Goal: Check status

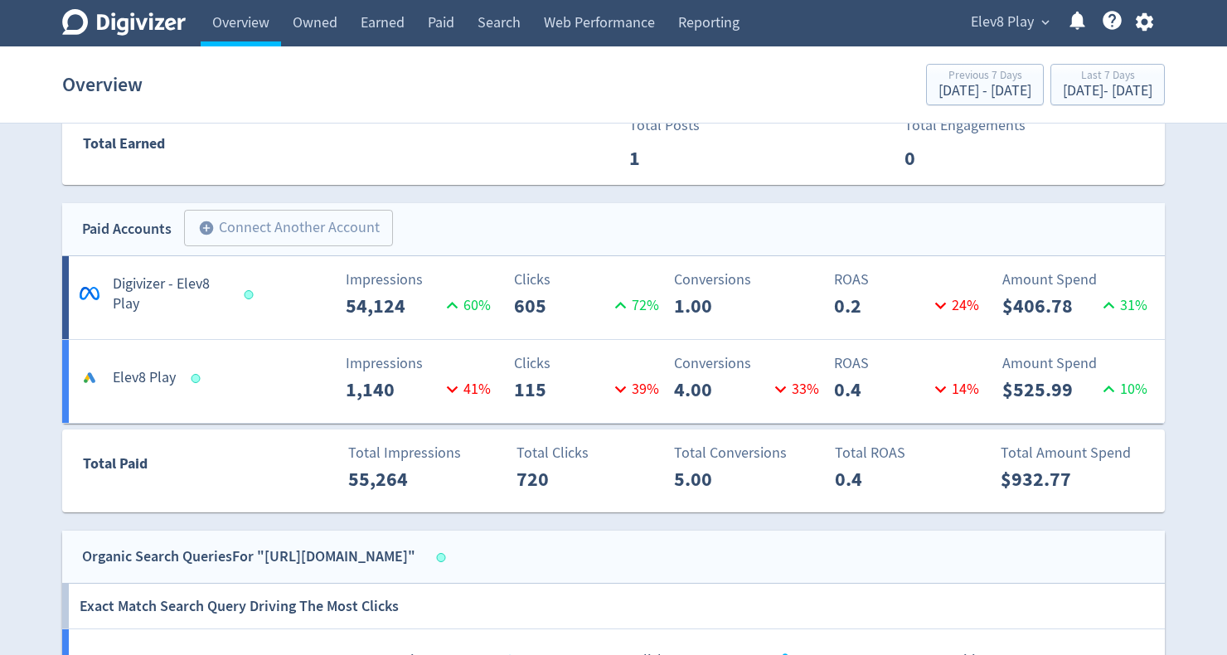
scroll to position [395, 0]
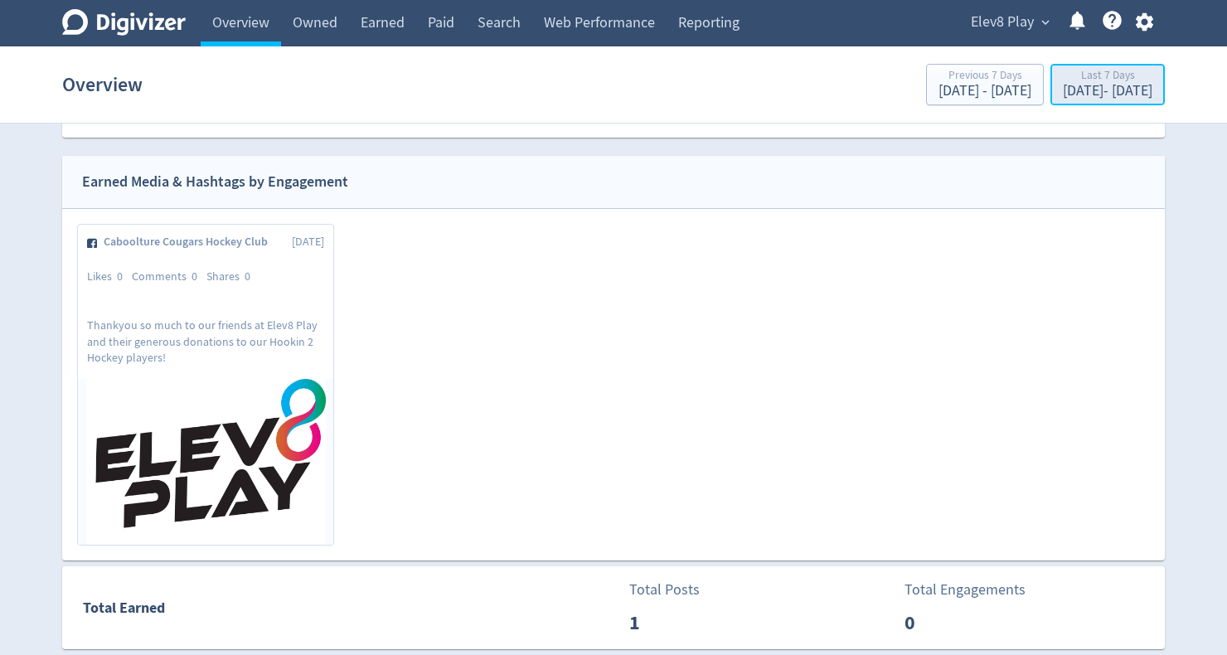
click at [1095, 90] on div "[DATE] - [DATE]" at bounding box center [1108, 91] width 90 height 15
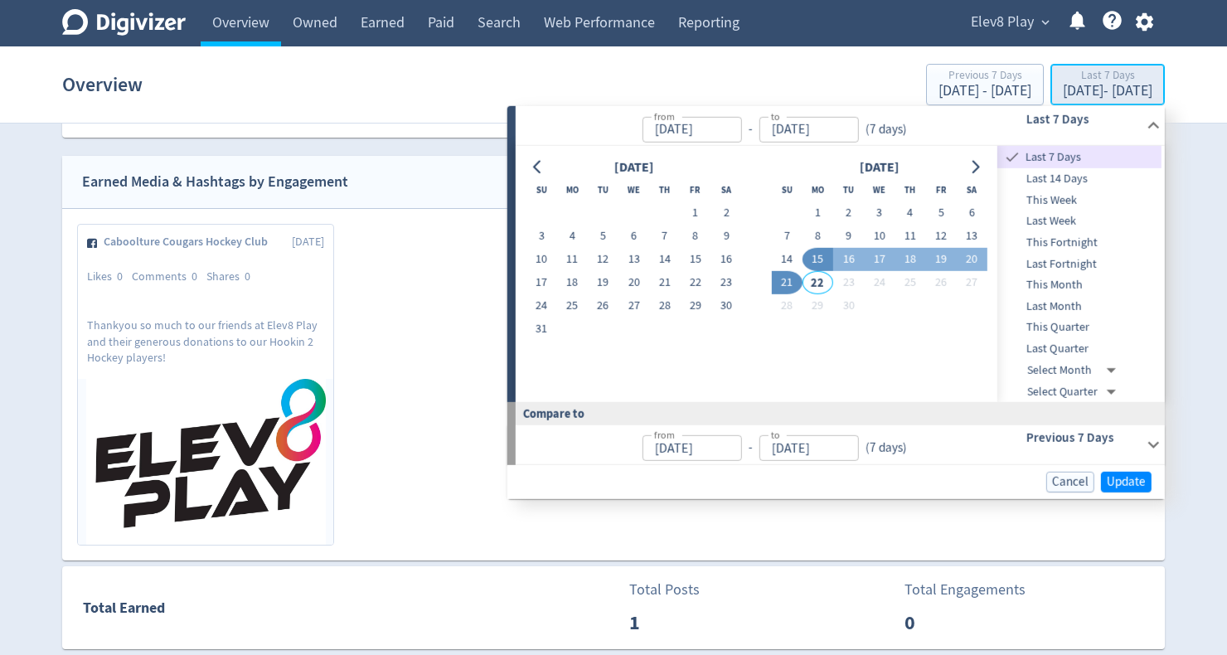
type input "[DATE]"
click at [816, 209] on button "1" at bounding box center [818, 212] width 31 height 23
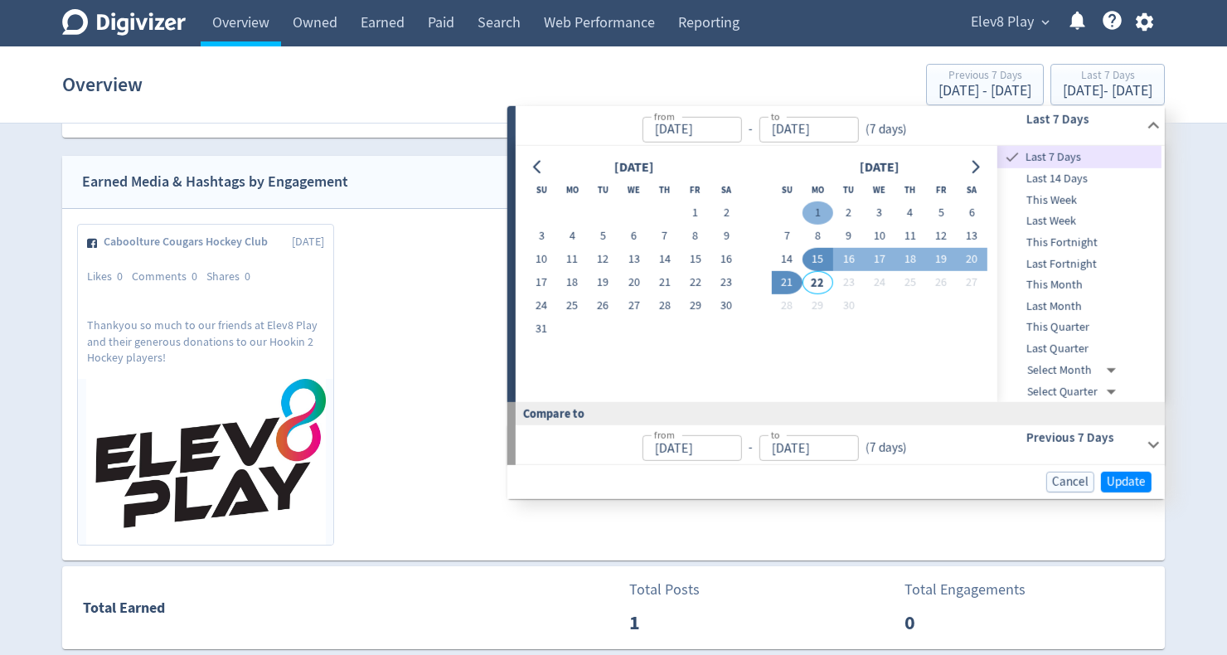
type input "[DATE]"
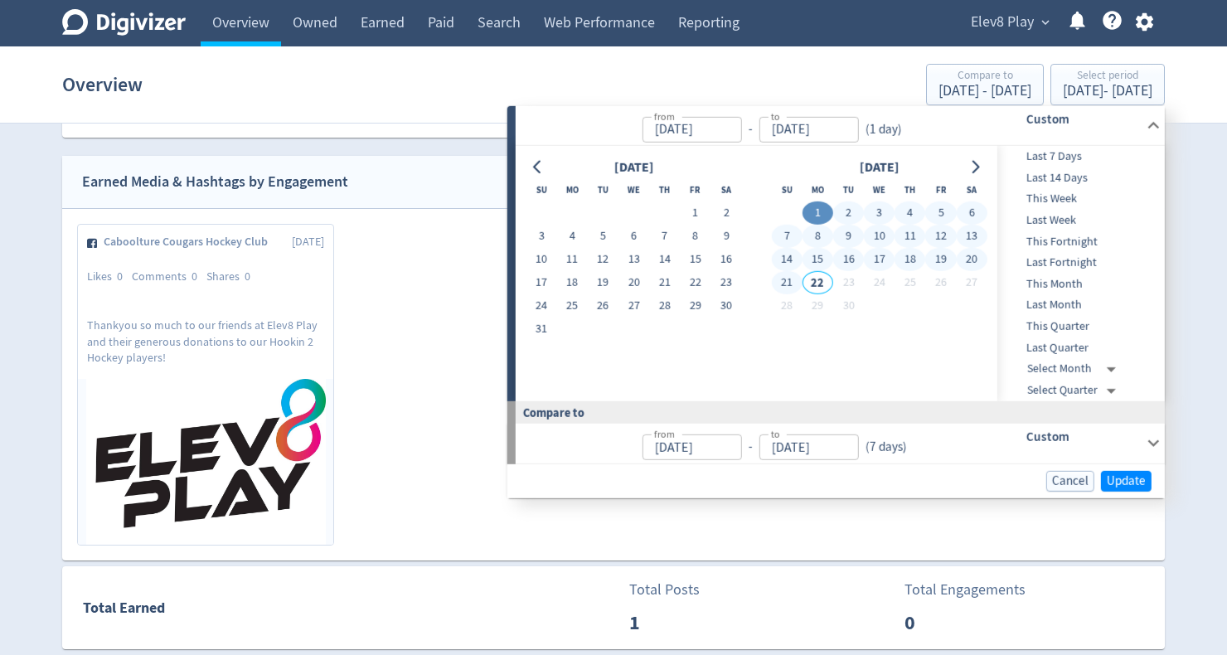
click at [788, 283] on button "21" at bounding box center [786, 282] width 31 height 23
type input "[DATE]"
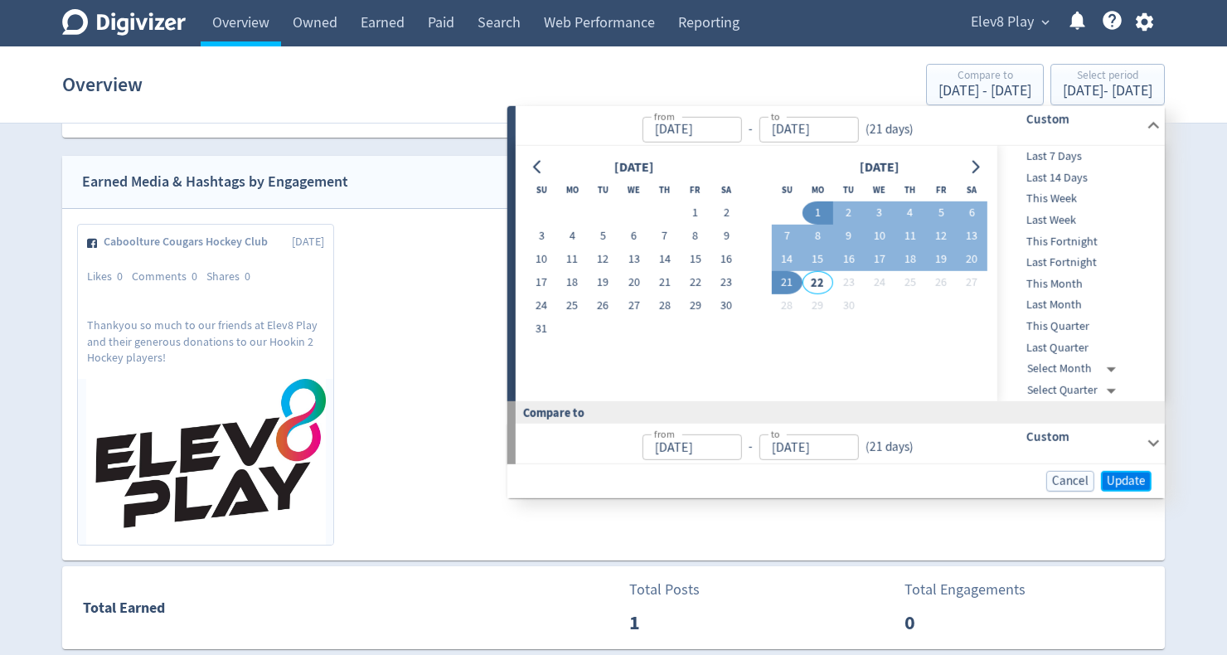
click at [1131, 479] on span "Update" at bounding box center [1126, 480] width 39 height 12
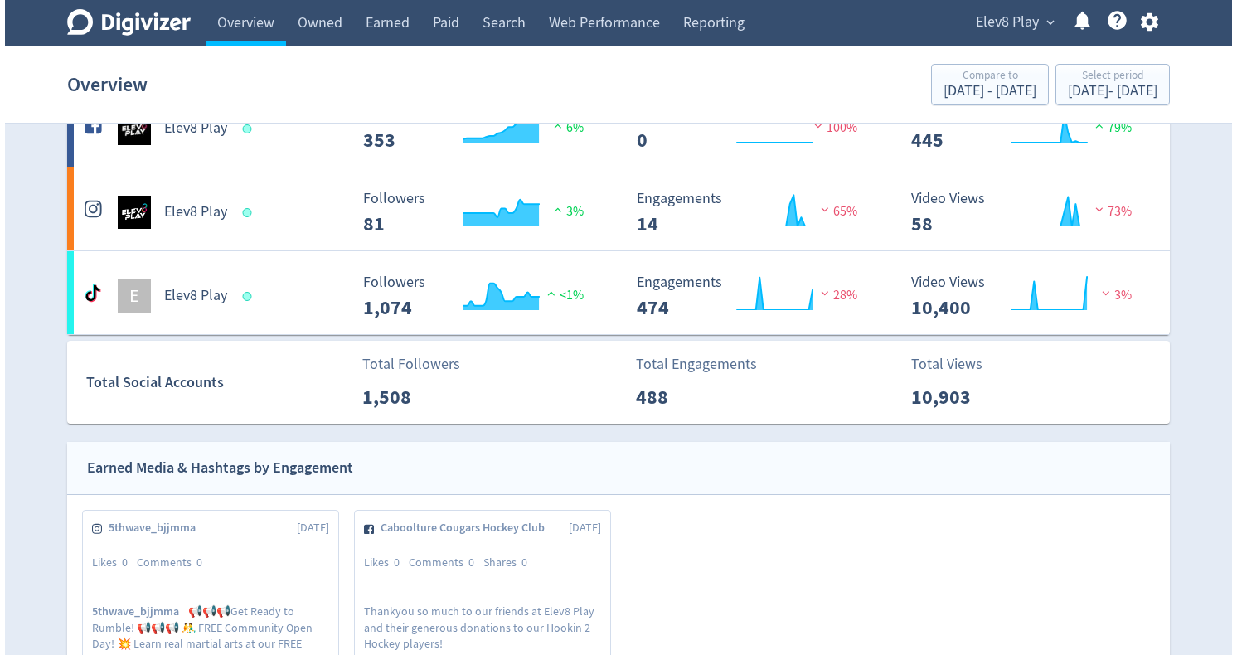
scroll to position [0, 0]
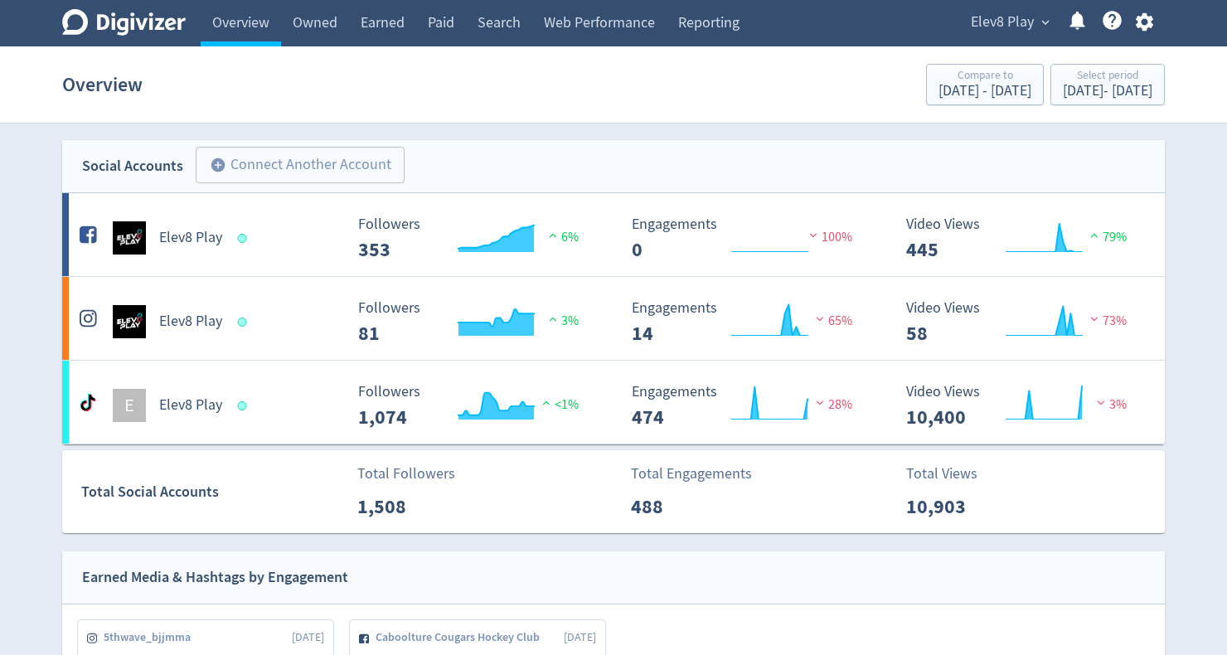
click at [1001, 17] on span "Elev8 Play" at bounding box center [1002, 22] width 63 height 27
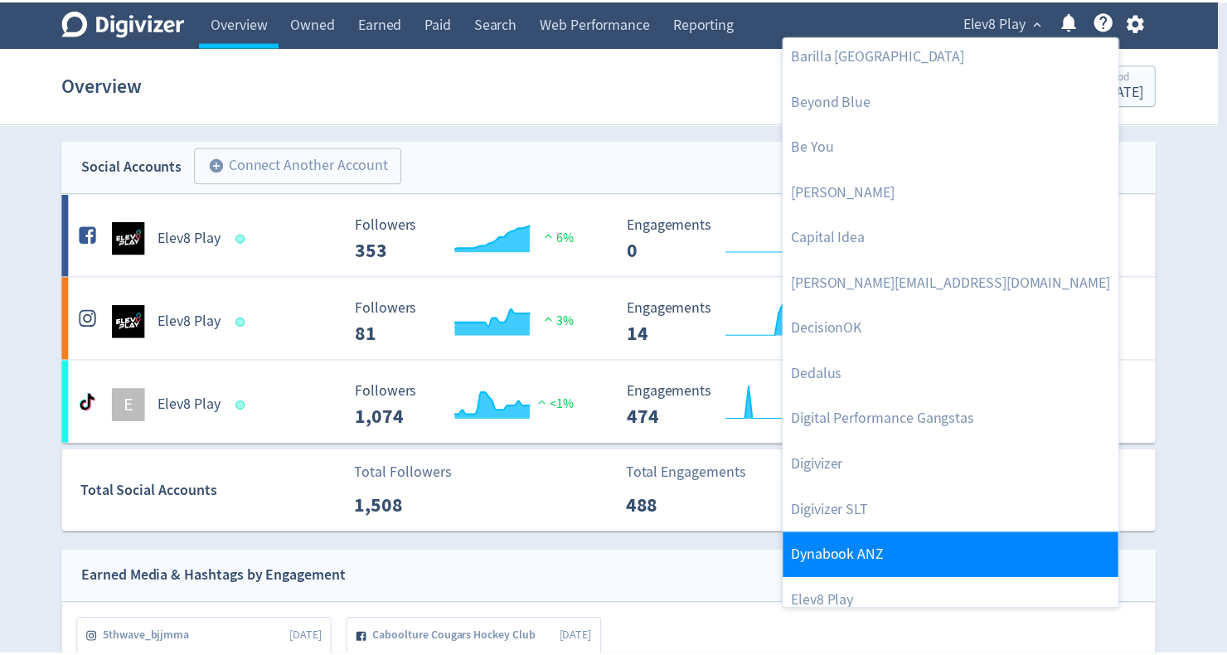
scroll to position [199, 0]
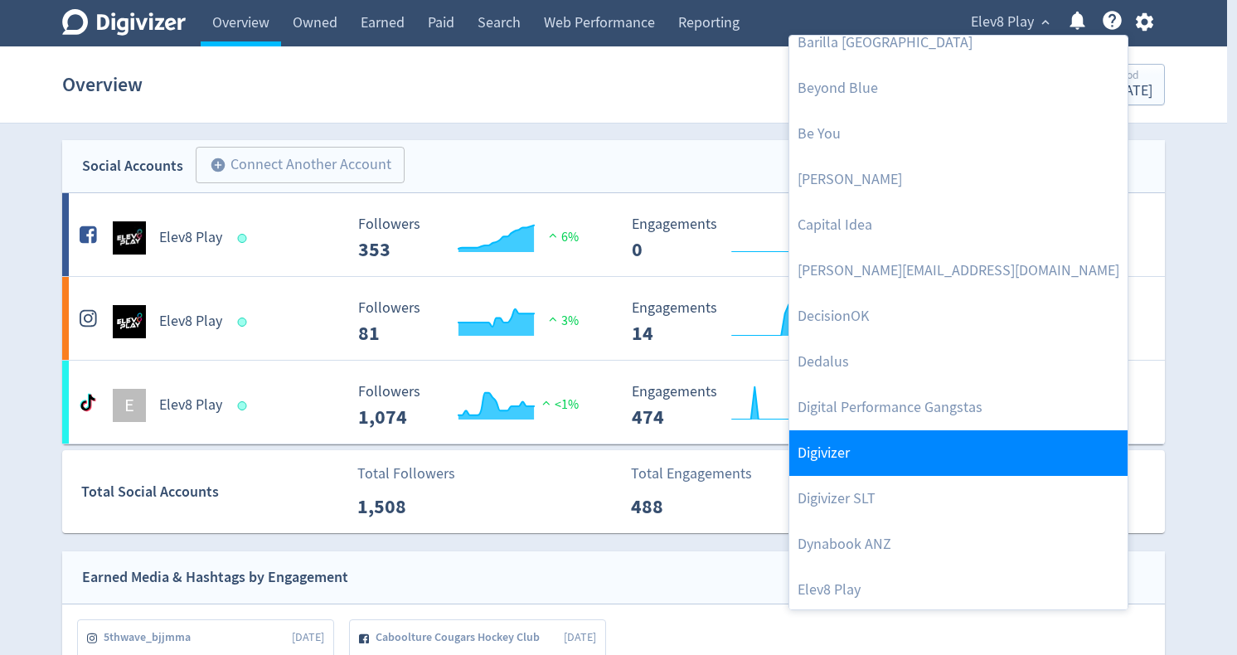
click at [862, 455] on link "Digivizer" at bounding box center [958, 453] width 338 height 46
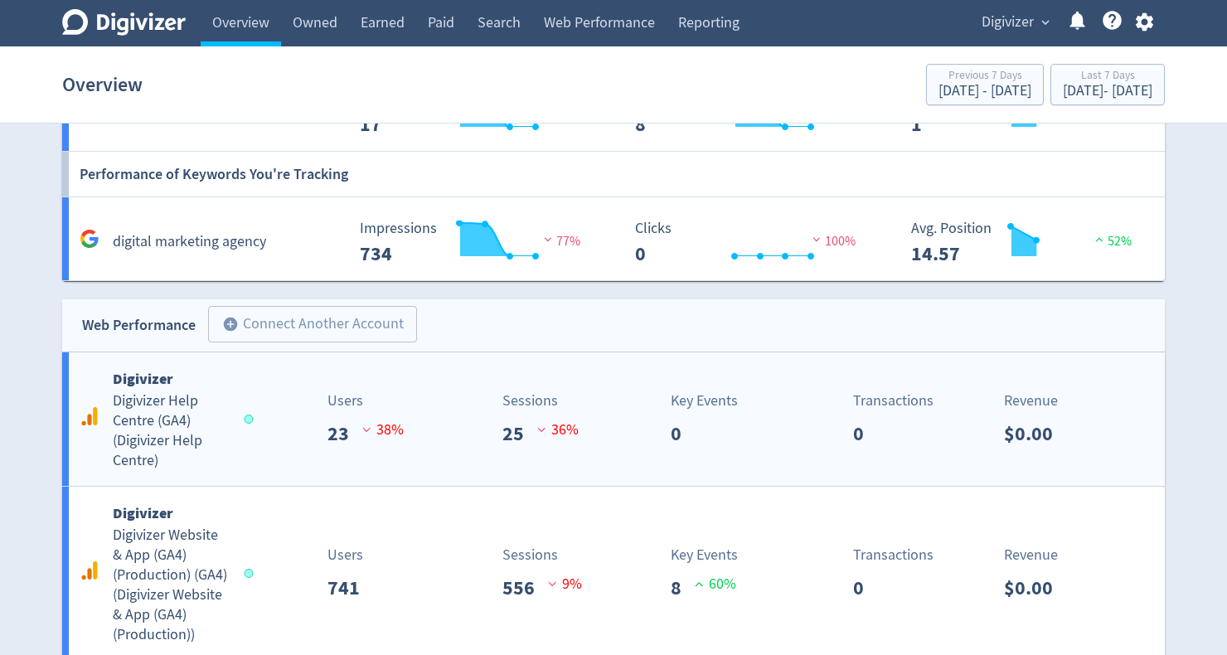
scroll to position [2056, 0]
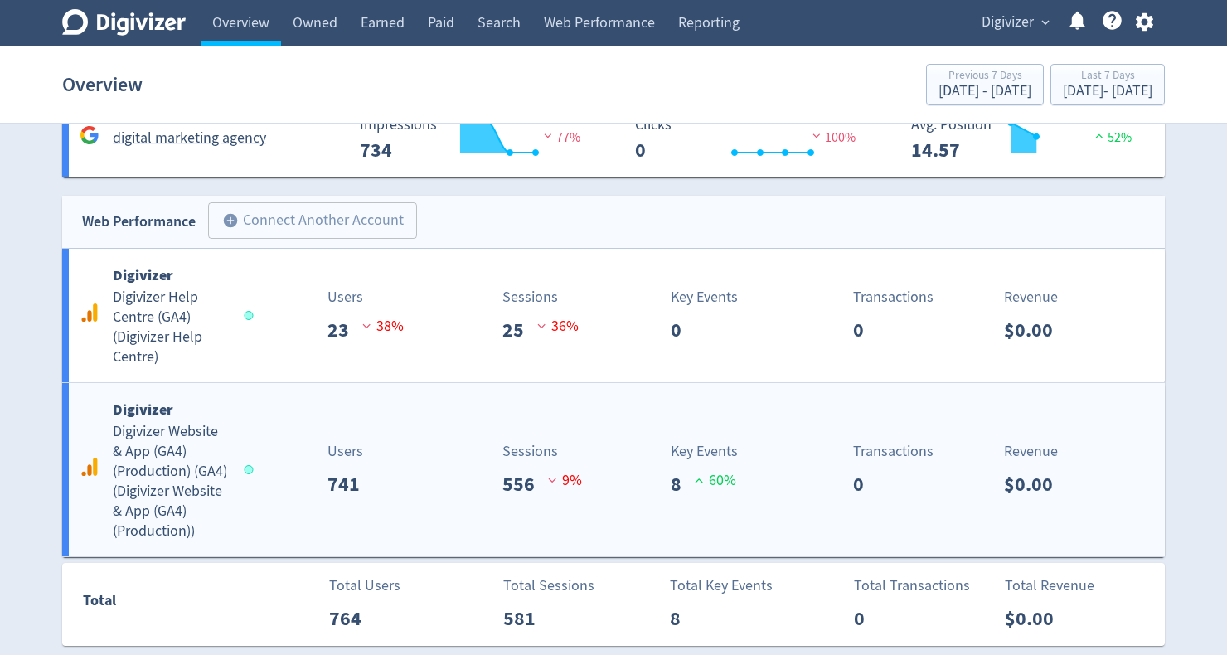
click at [156, 462] on h5 "Digivizer Website & App (GA4) (Production) (GA4) ( Digivizer Website & App (GA4…" at bounding box center [171, 481] width 116 height 119
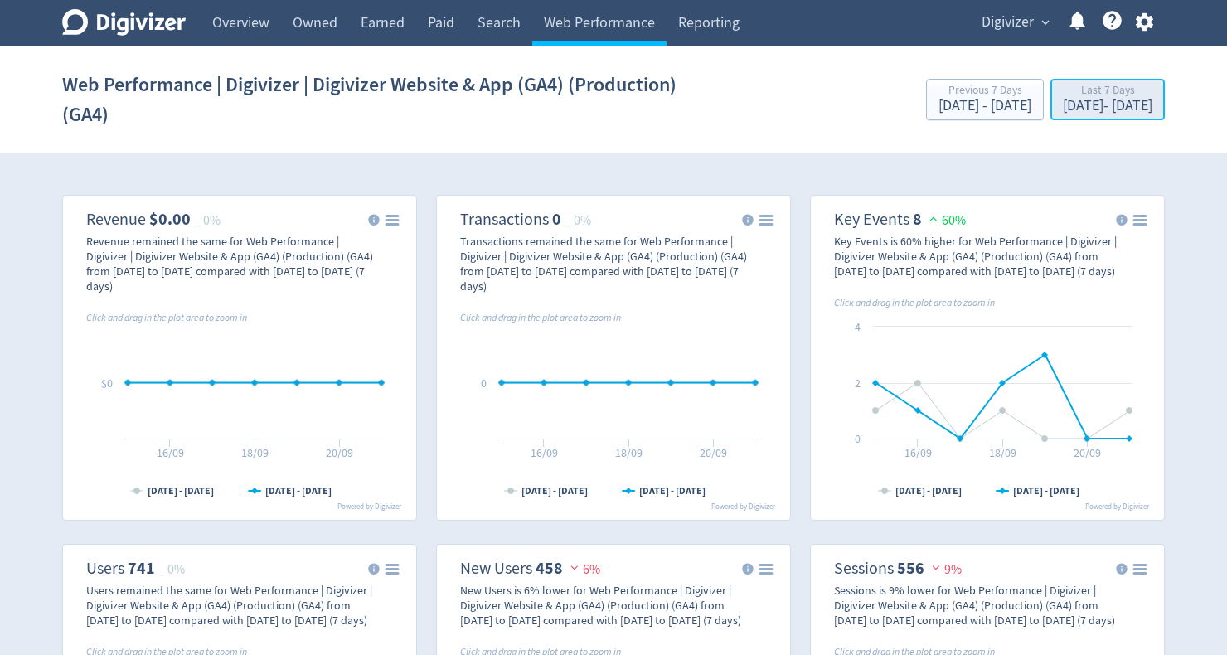
click at [1106, 109] on div "[DATE] - [DATE]" at bounding box center [1108, 106] width 90 height 15
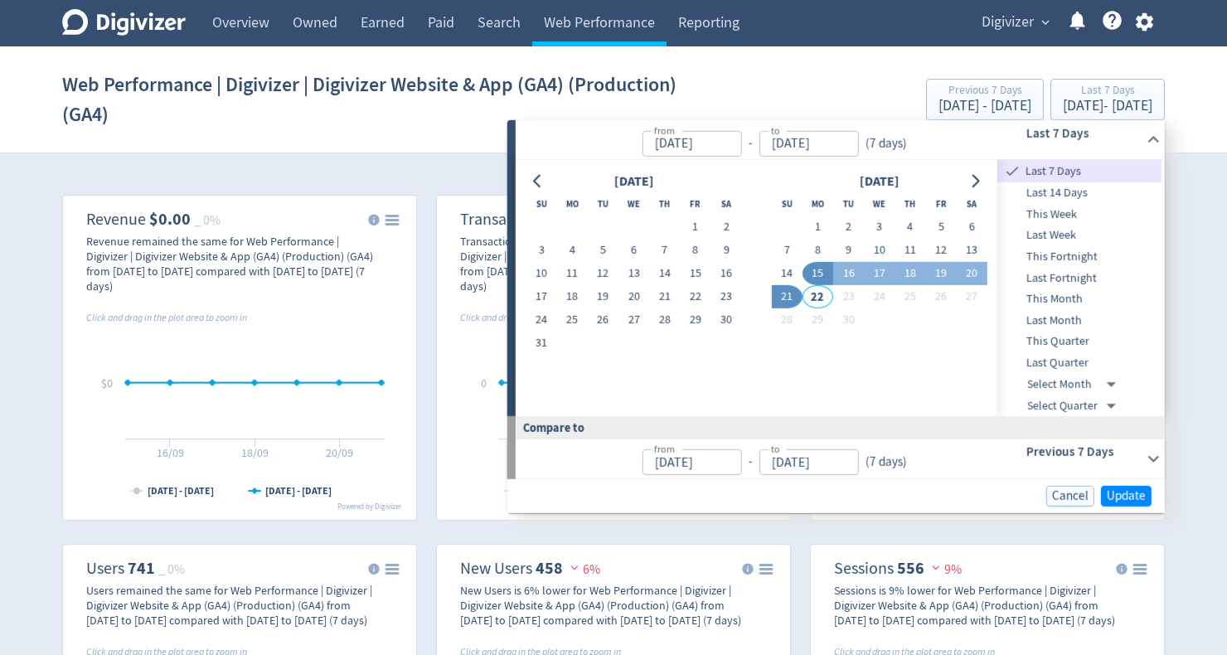
click at [1195, 145] on section "Web Performance | Digivizer | Digivizer Website & App (GA4) (Production) (GA4) …" at bounding box center [613, 99] width 1227 height 107
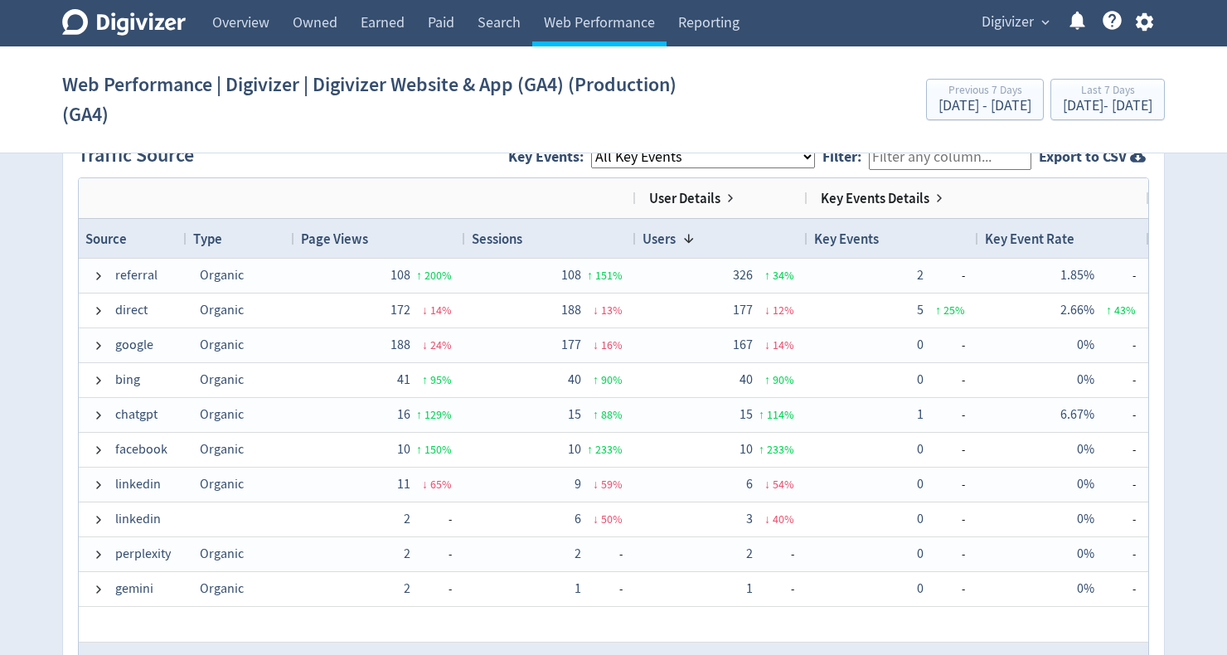
scroll to position [1194, 0]
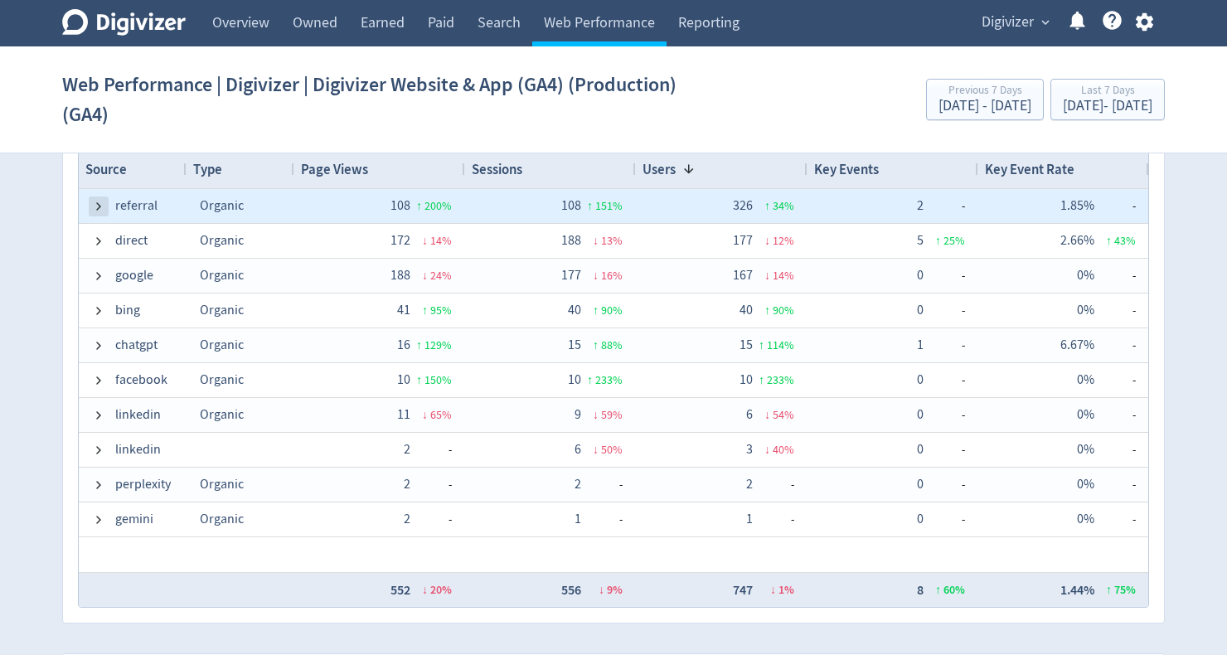
click at [99, 202] on span at bounding box center [98, 206] width 13 height 13
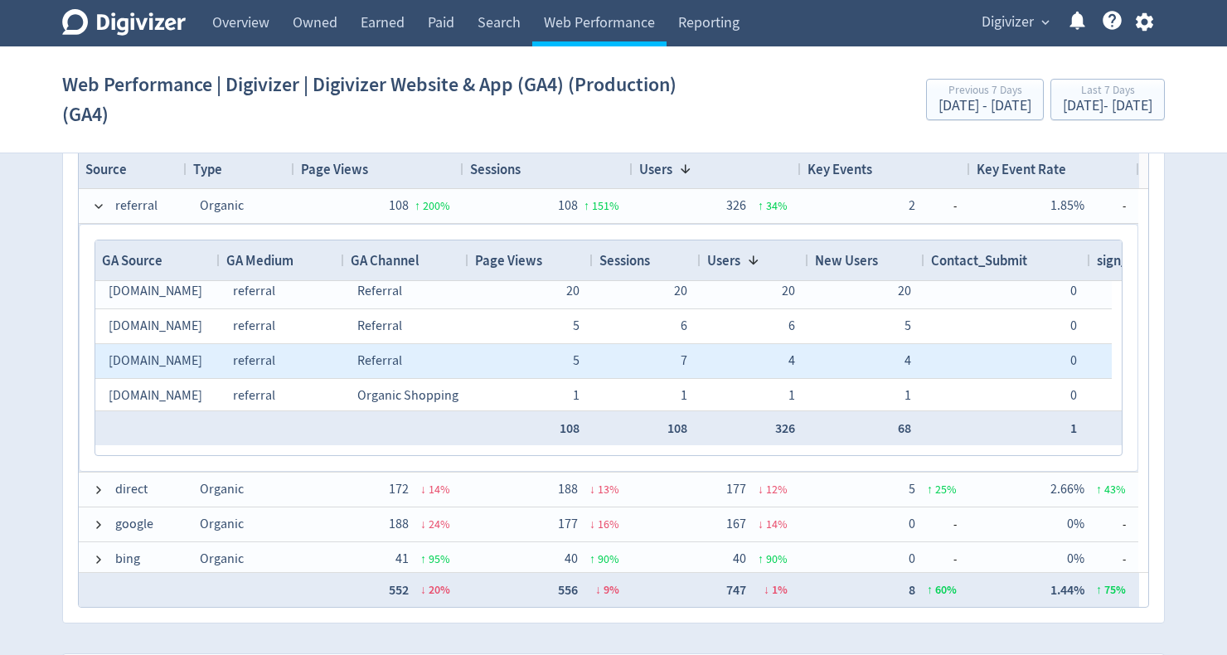
scroll to position [79, 0]
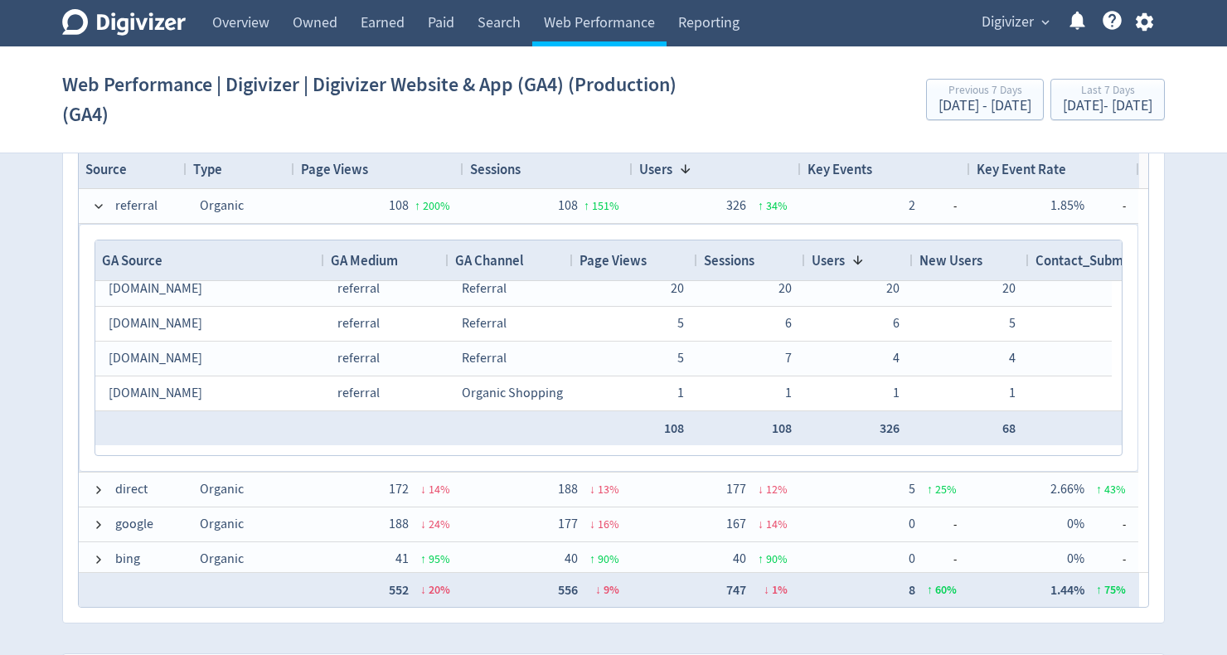
drag, startPoint x: 217, startPoint y: 255, endPoint x: 322, endPoint y: 258, distance: 104.5
click at [322, 258] on div at bounding box center [323, 260] width 7 height 40
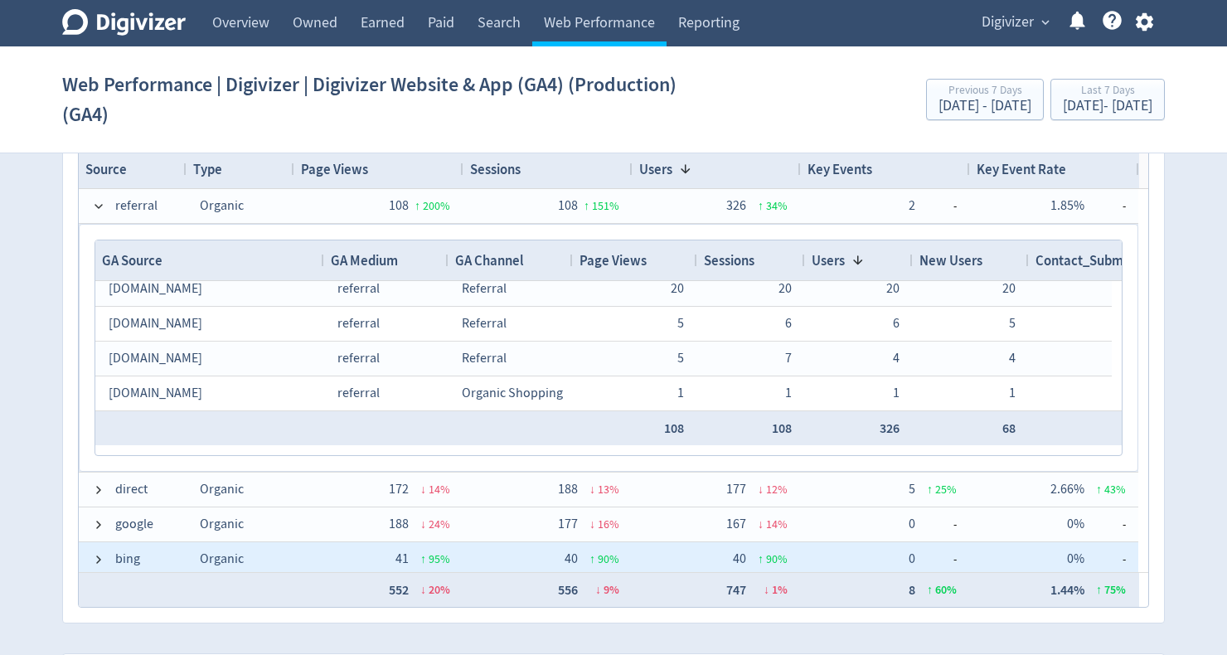
scroll to position [133, 0]
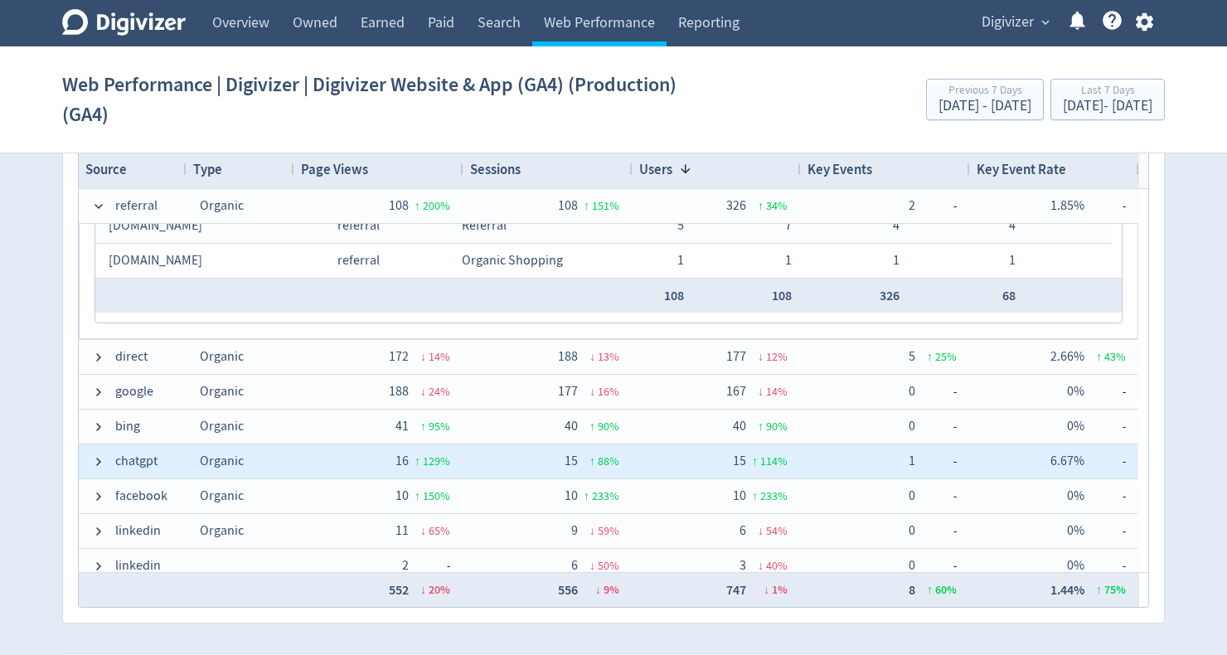
click at [99, 458] on span at bounding box center [98, 461] width 13 height 13
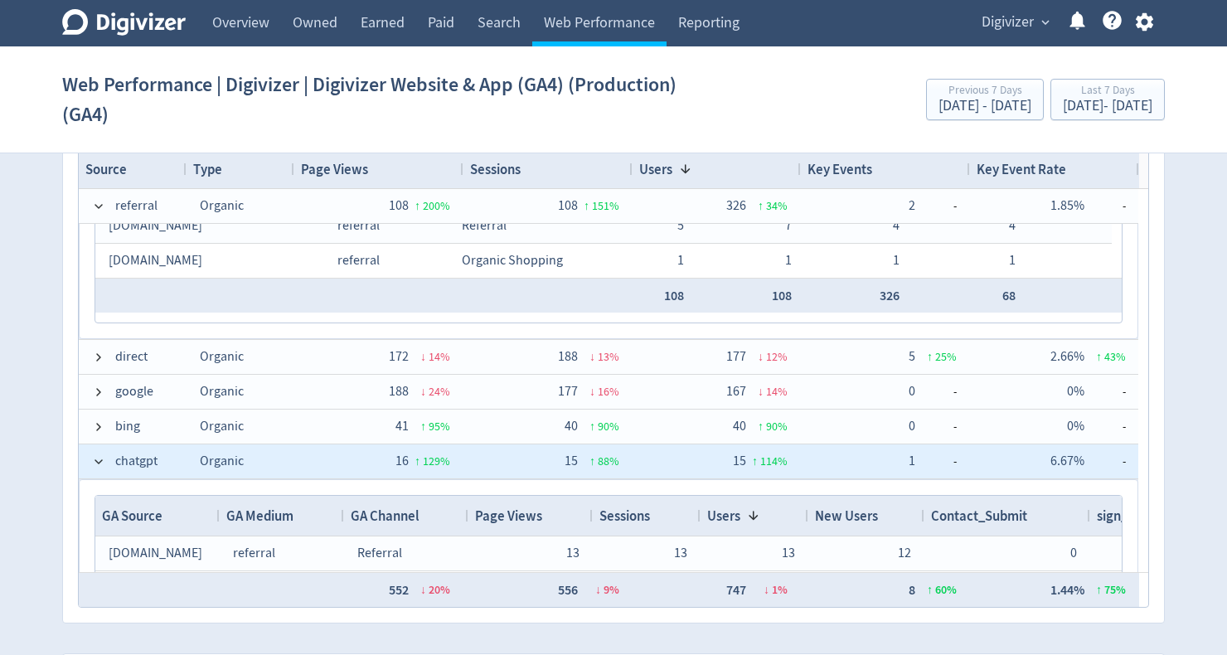
scroll to position [265, 0]
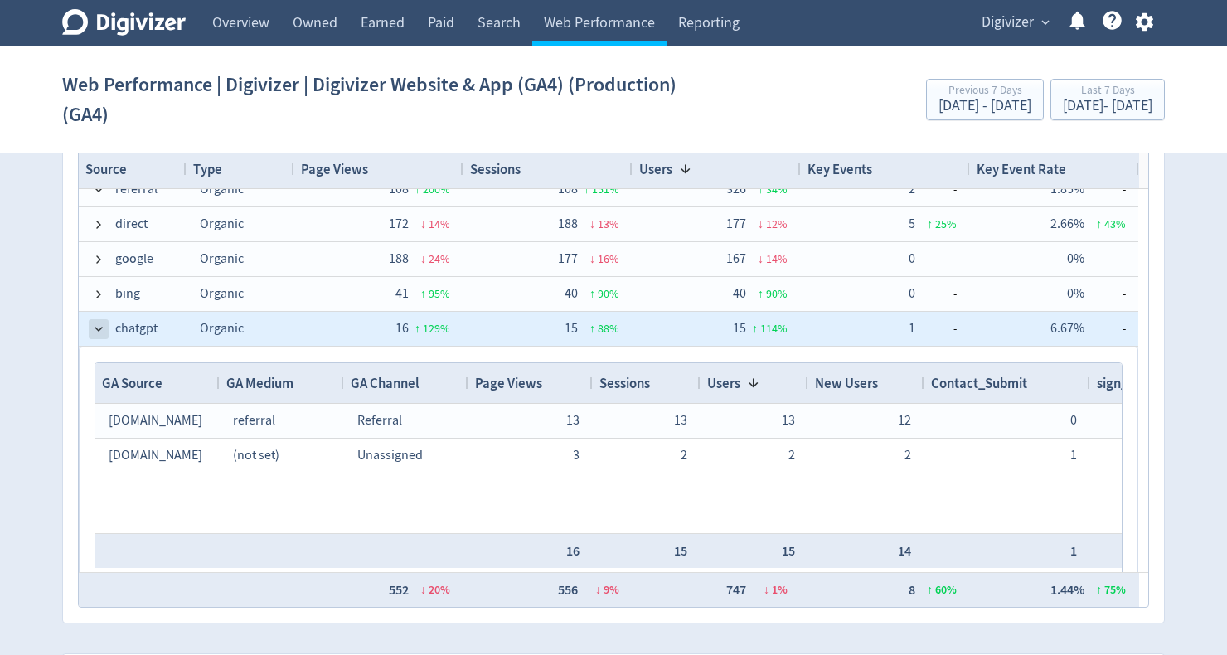
click at [95, 332] on span at bounding box center [98, 329] width 13 height 13
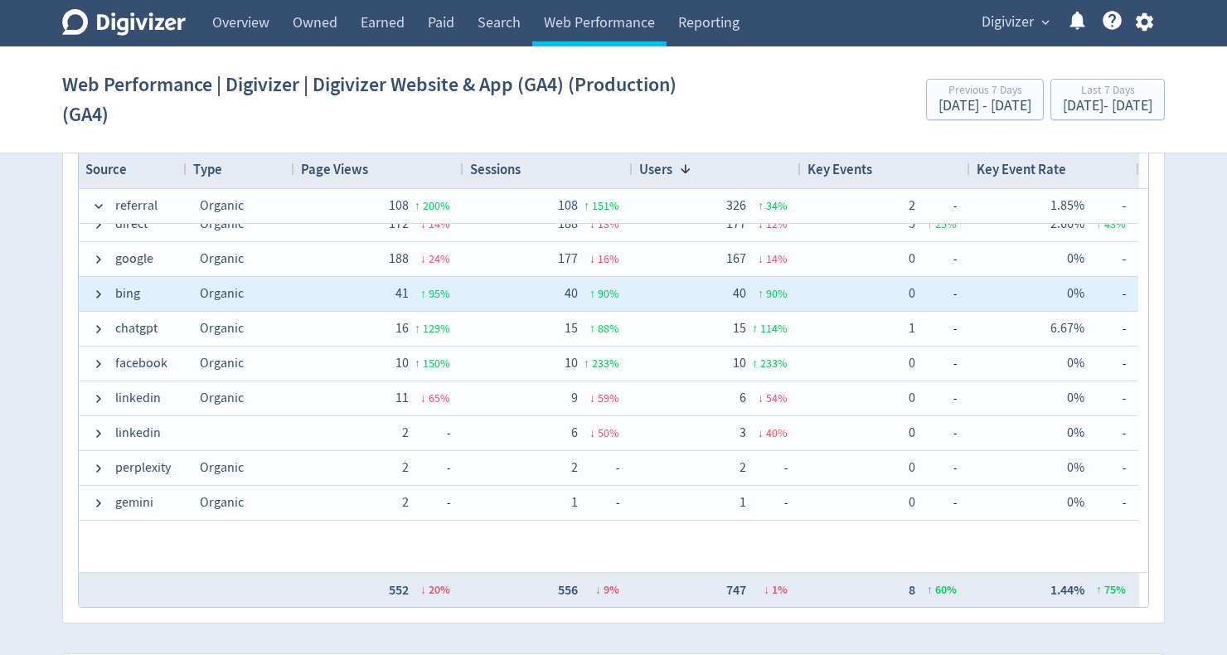
scroll to position [213, 0]
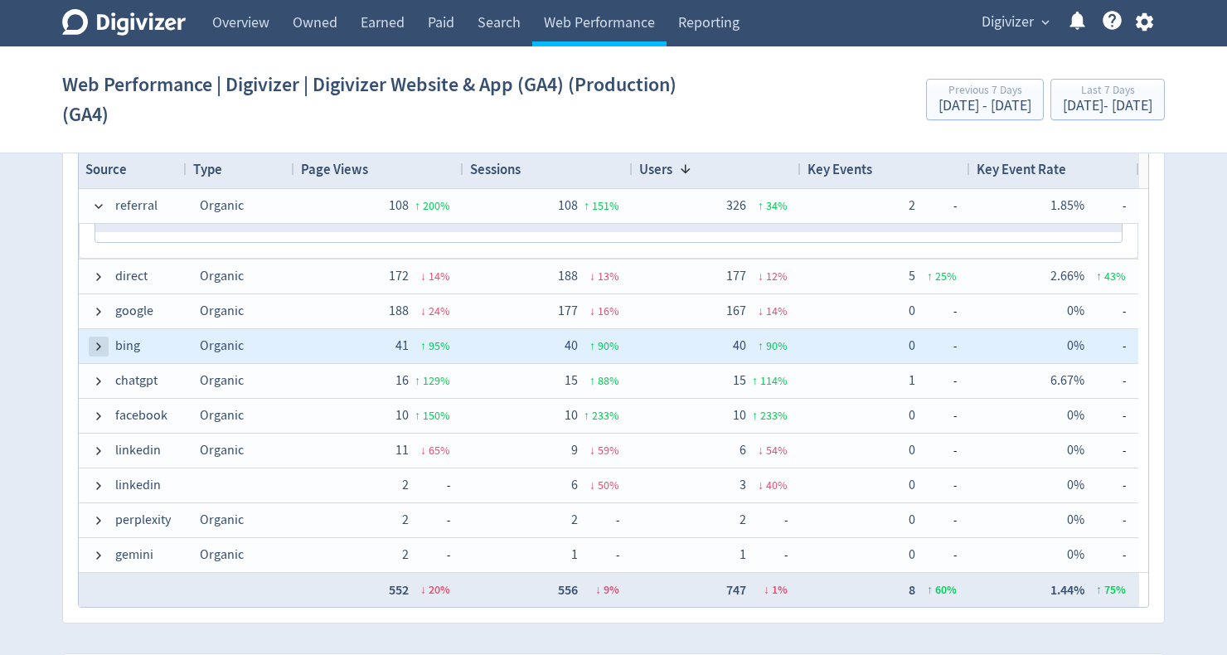
click at [99, 343] on span at bounding box center [98, 346] width 13 height 13
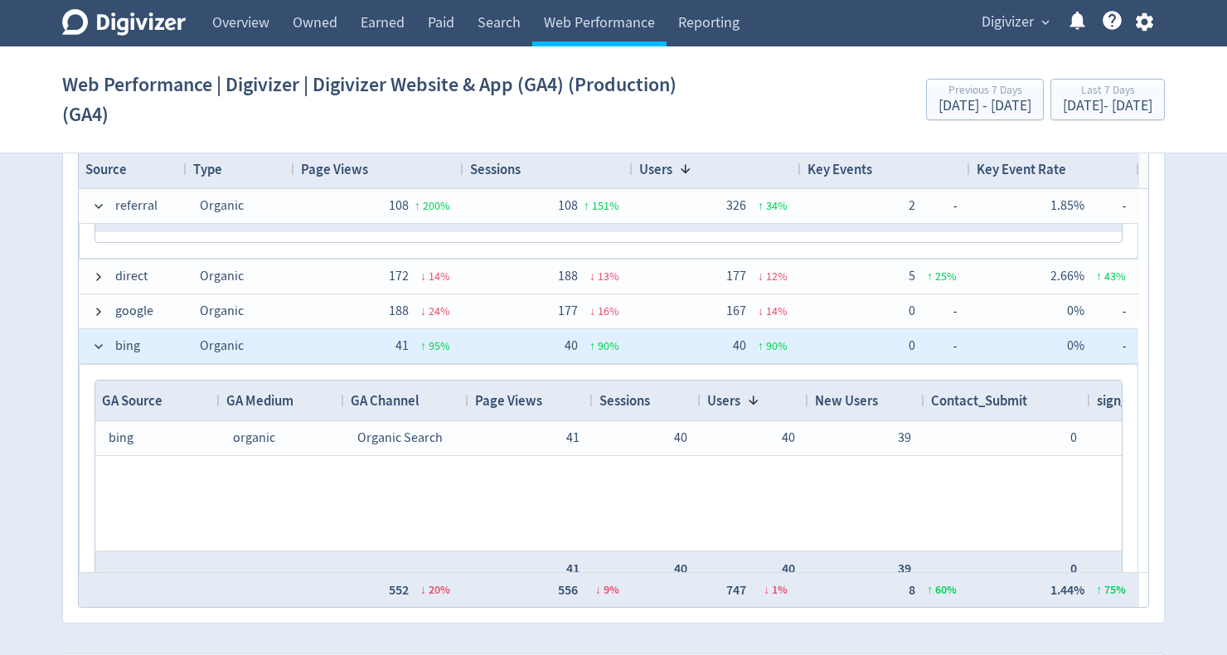
click at [99, 343] on span at bounding box center [98, 346] width 13 height 13
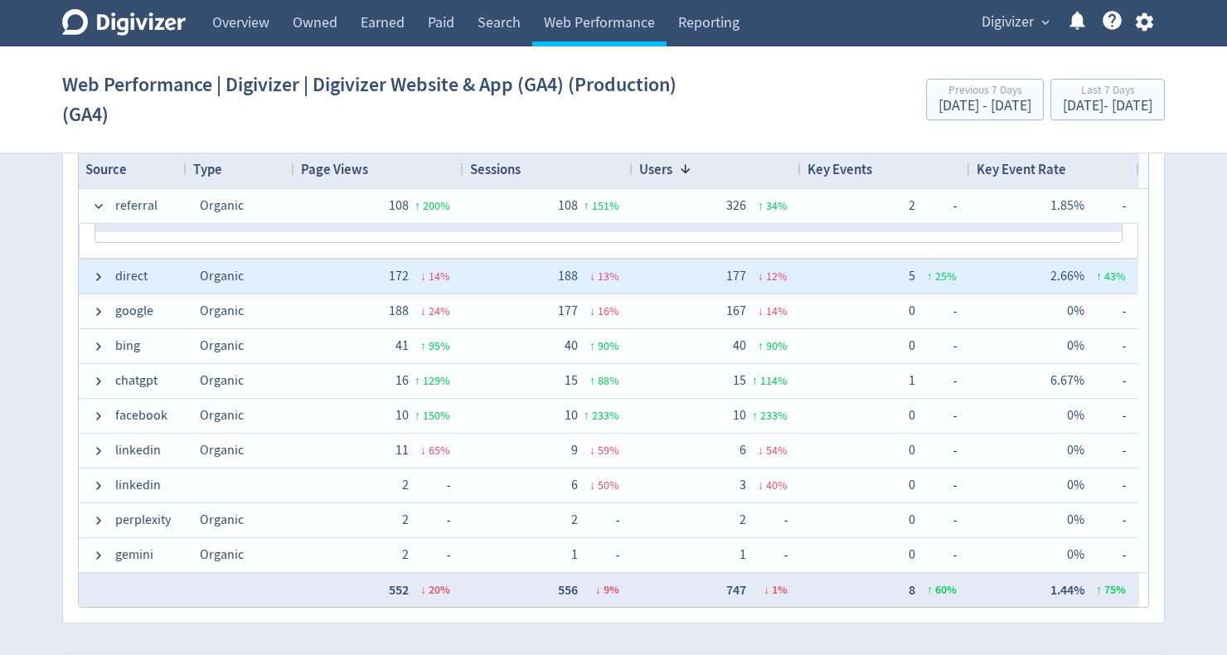
click at [105, 274] on span "direct" at bounding box center [132, 276] width 81 height 32
click at [98, 273] on span at bounding box center [98, 276] width 13 height 13
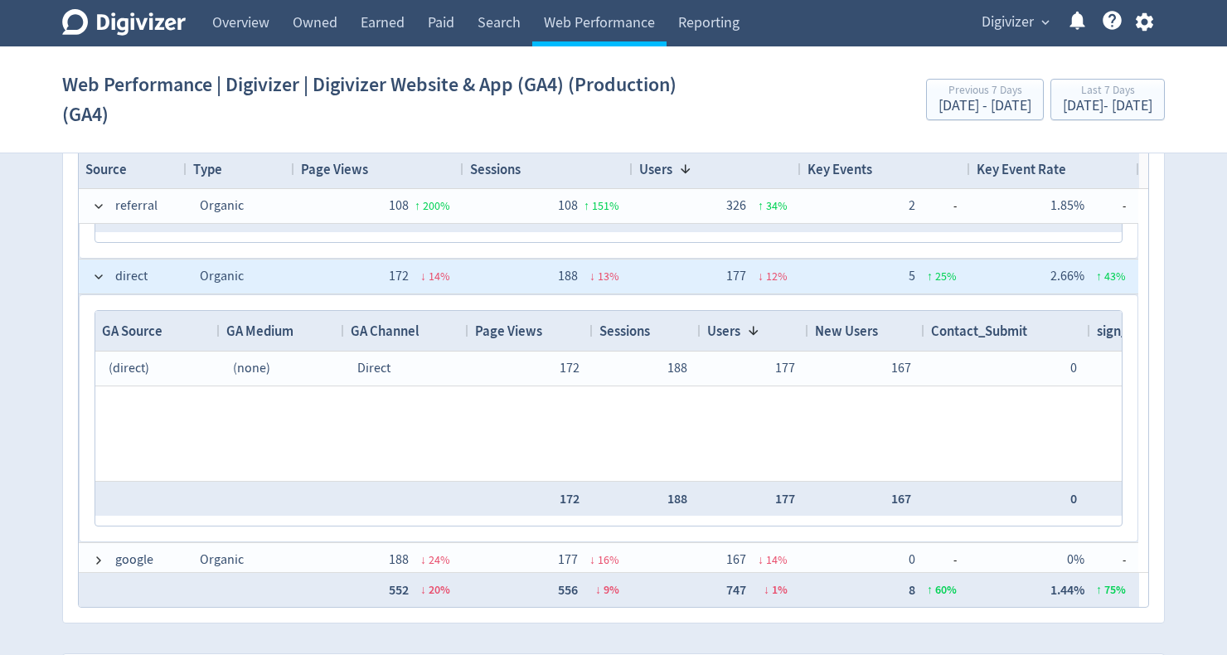
click at [98, 273] on span at bounding box center [98, 276] width 13 height 13
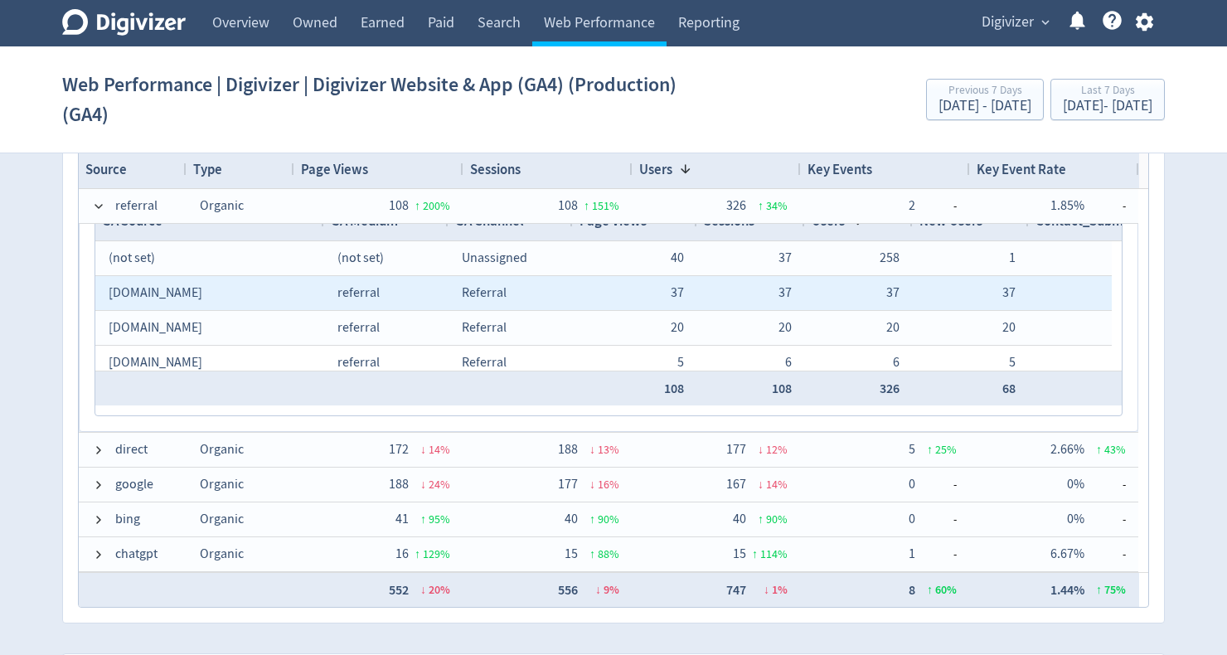
scroll to position [0, 0]
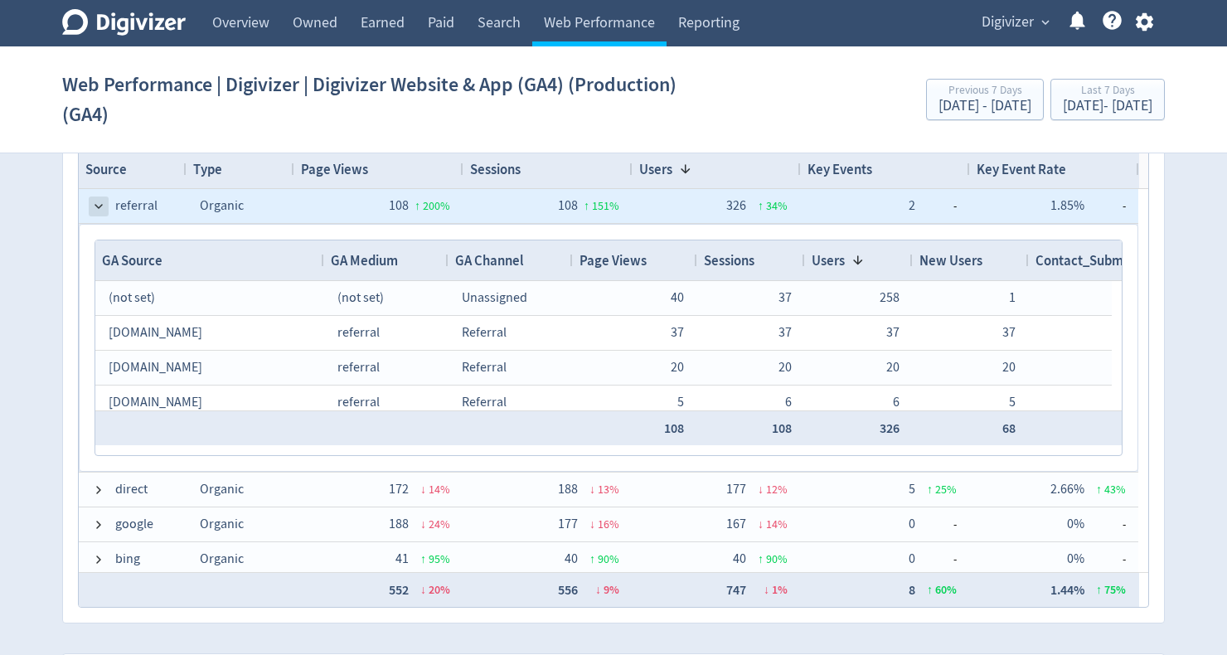
click at [103, 206] on span at bounding box center [98, 206] width 13 height 13
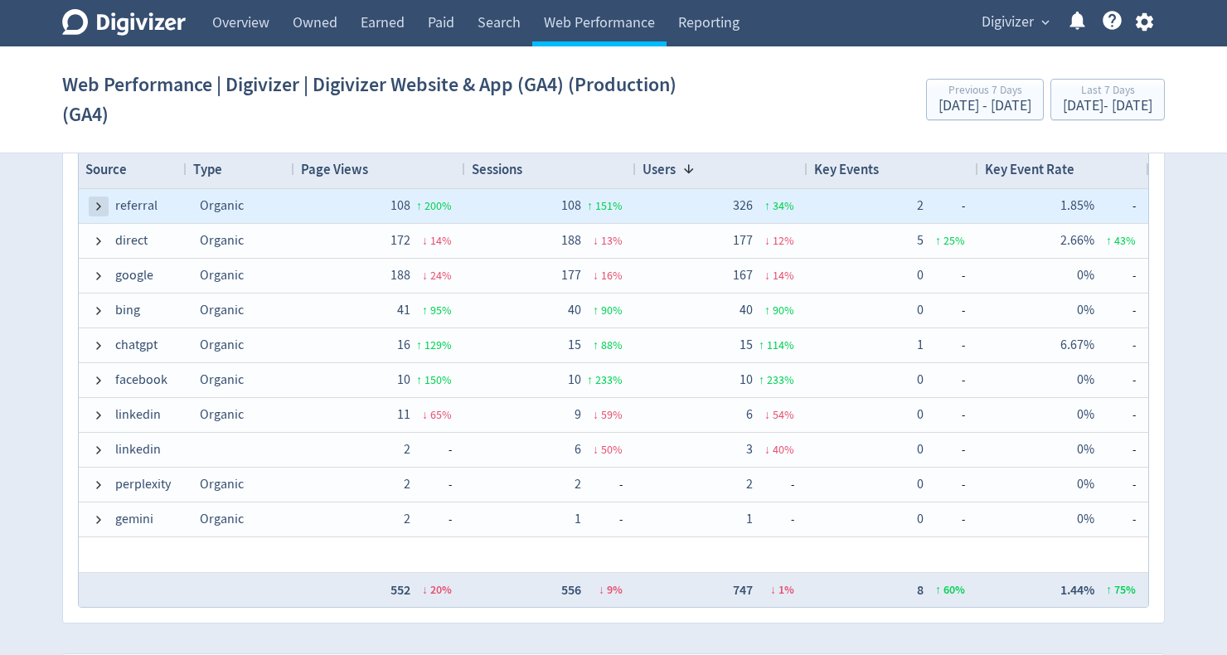
click at [92, 206] on span at bounding box center [98, 206] width 13 height 13
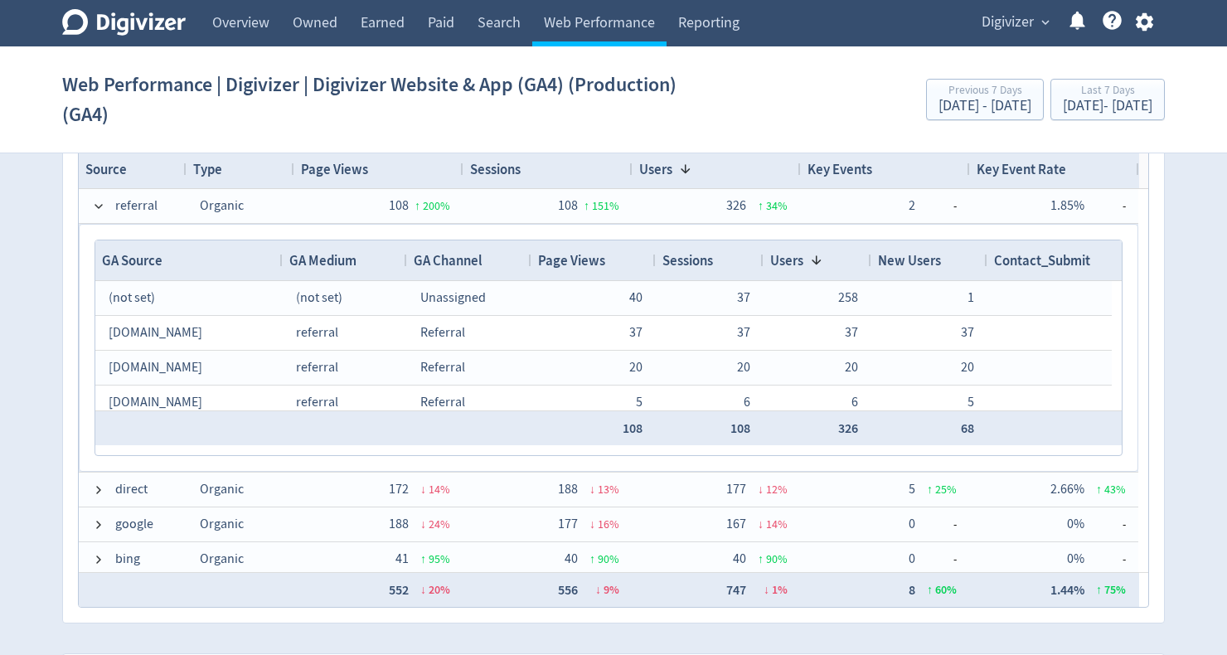
drag, startPoint x: 216, startPoint y: 252, endPoint x: 279, endPoint y: 260, distance: 63.6
click at [279, 260] on div at bounding box center [282, 260] width 7 height 40
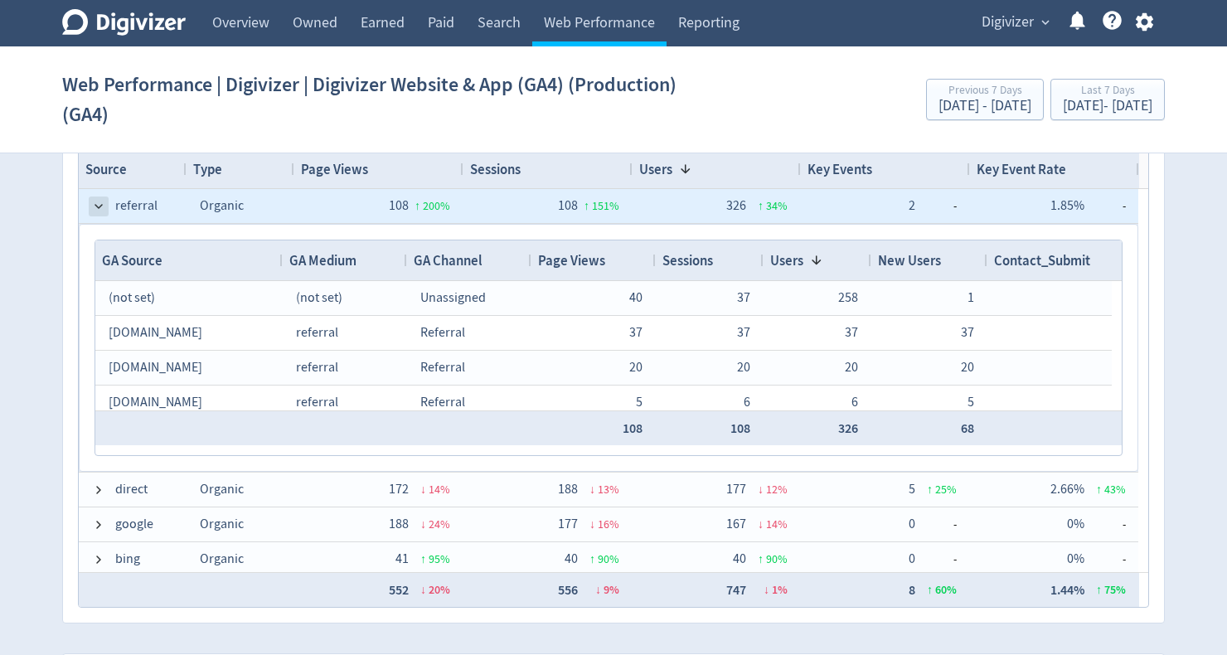
click at [97, 200] on span at bounding box center [98, 206] width 13 height 13
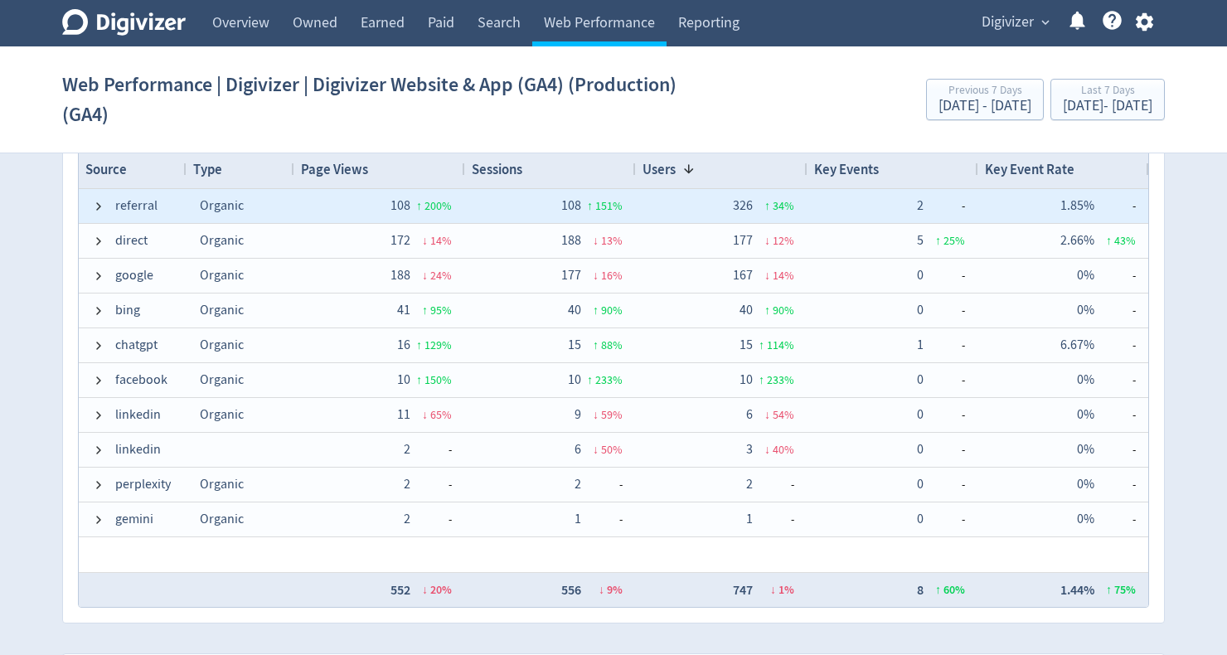
click at [97, 200] on span at bounding box center [98, 206] width 13 height 13
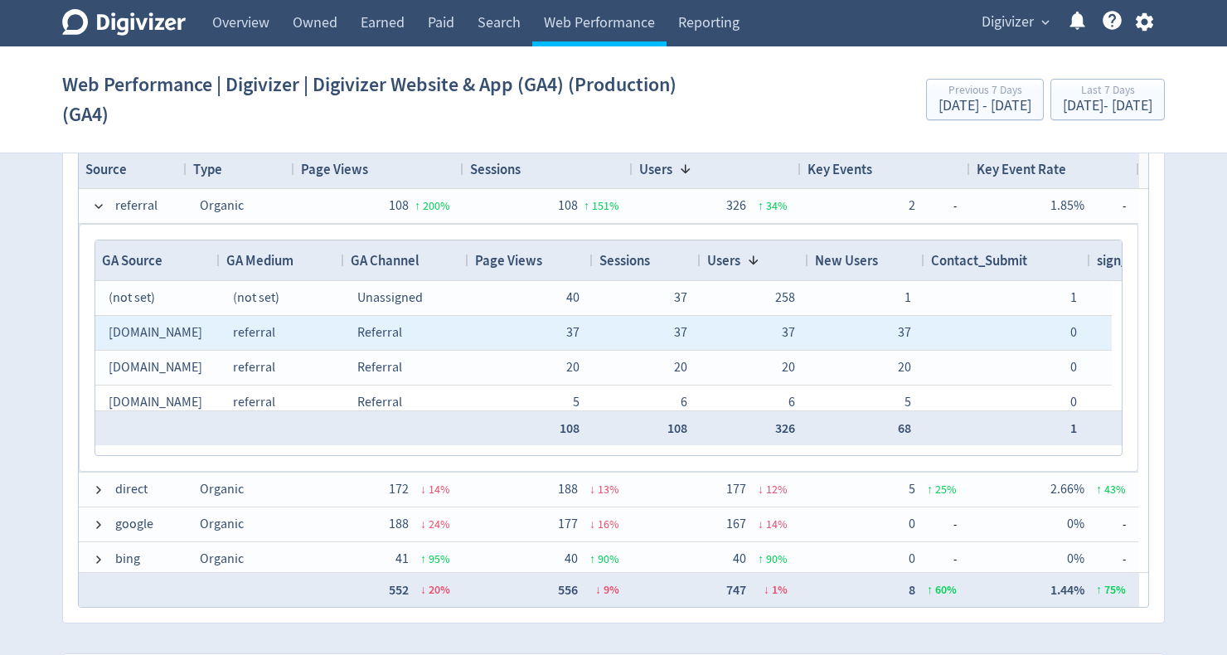
drag, startPoint x: 108, startPoint y: 328, endPoint x: 209, endPoint y: 328, distance: 101.1
click at [202, 328] on span "[DOMAIN_NAME]" at bounding box center [156, 332] width 94 height 17
drag, startPoint x: 209, startPoint y: 328, endPoint x: 114, endPoint y: 328, distance: 94.5
click at [114, 328] on span "[DOMAIN_NAME]" at bounding box center [156, 332] width 94 height 17
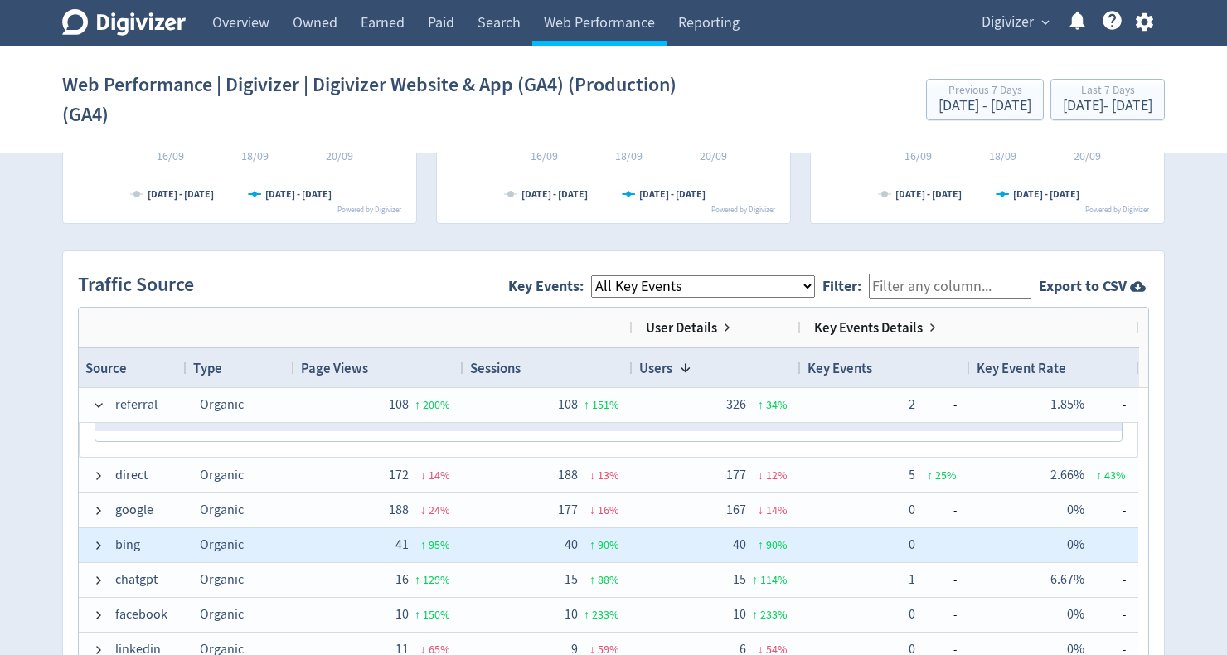
scroll to position [1128, 0]
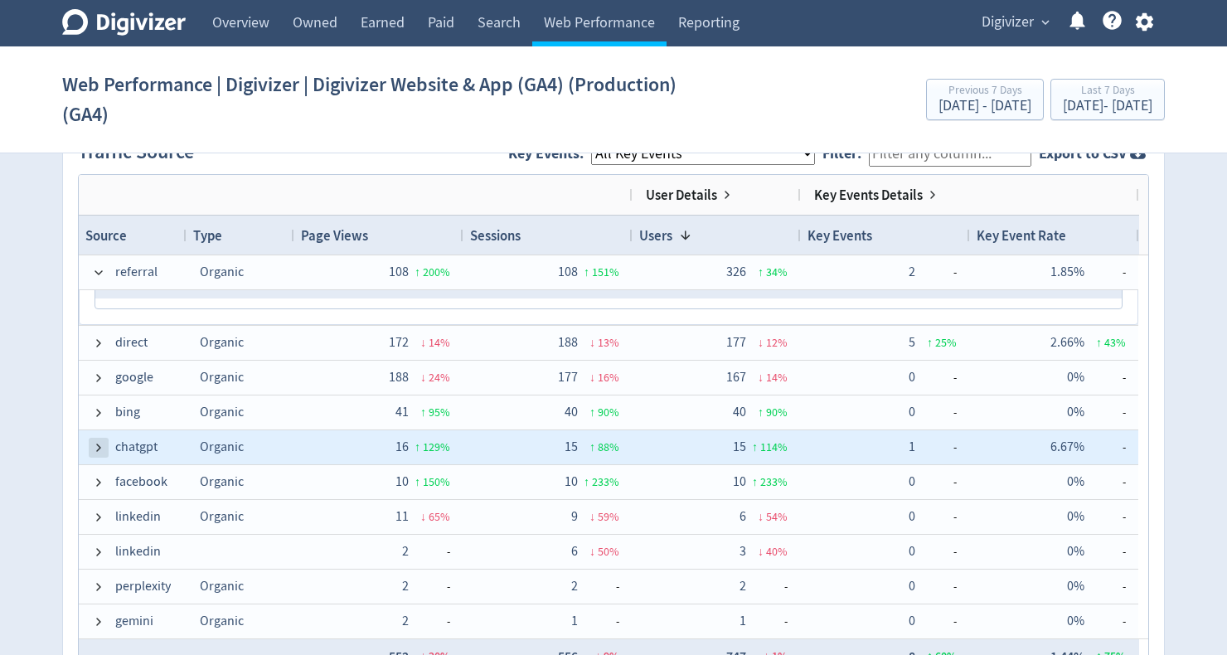
click at [92, 442] on span at bounding box center [98, 447] width 13 height 13
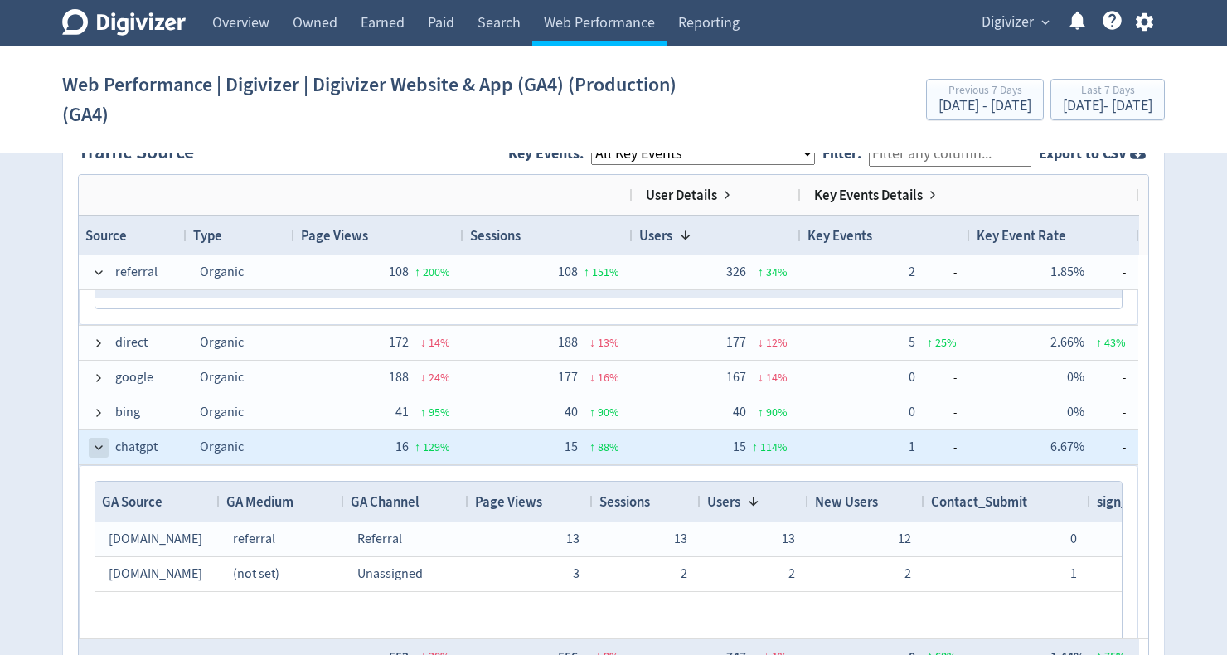
click at [94, 442] on span at bounding box center [98, 447] width 13 height 13
